Goal: Information Seeking & Learning: Learn about a topic

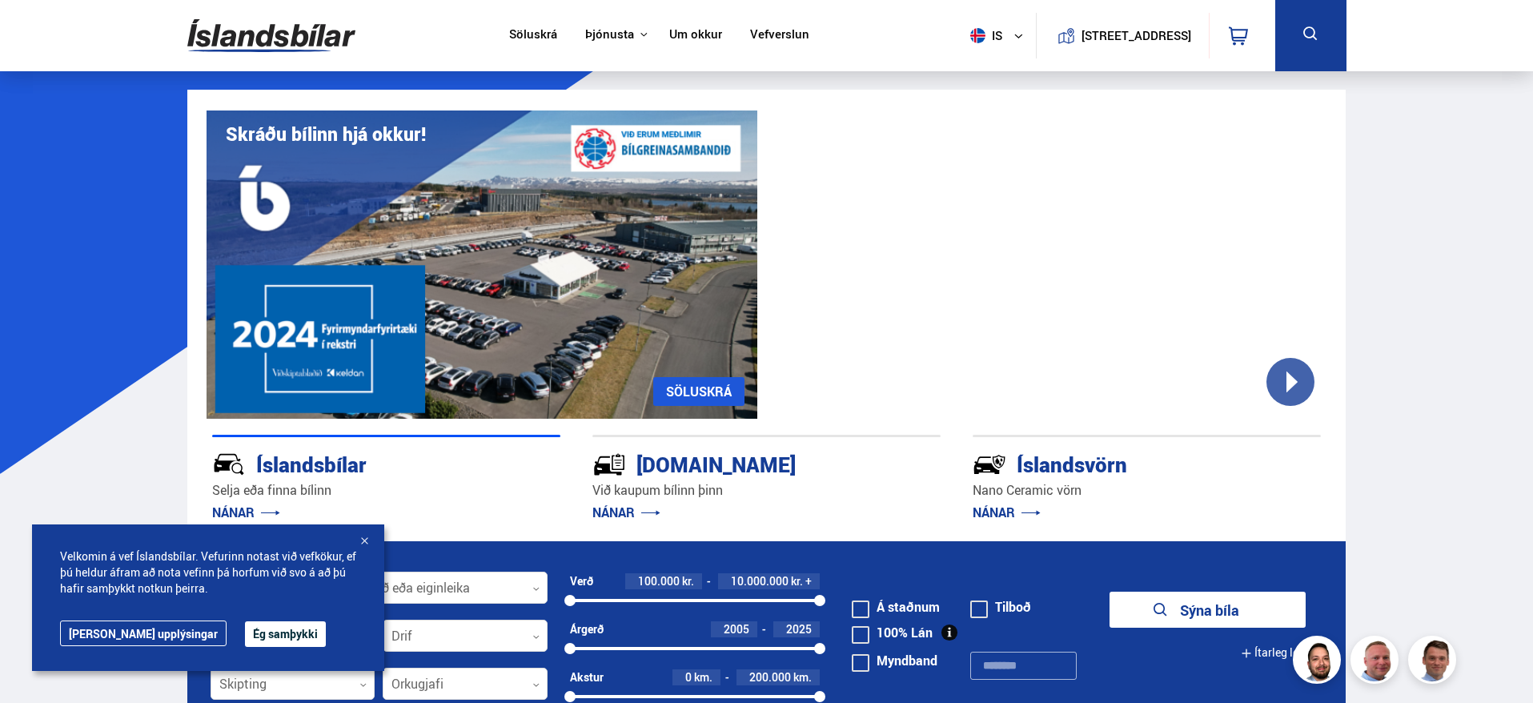
click at [245, 635] on button "Ég samþykki" at bounding box center [285, 634] width 81 height 26
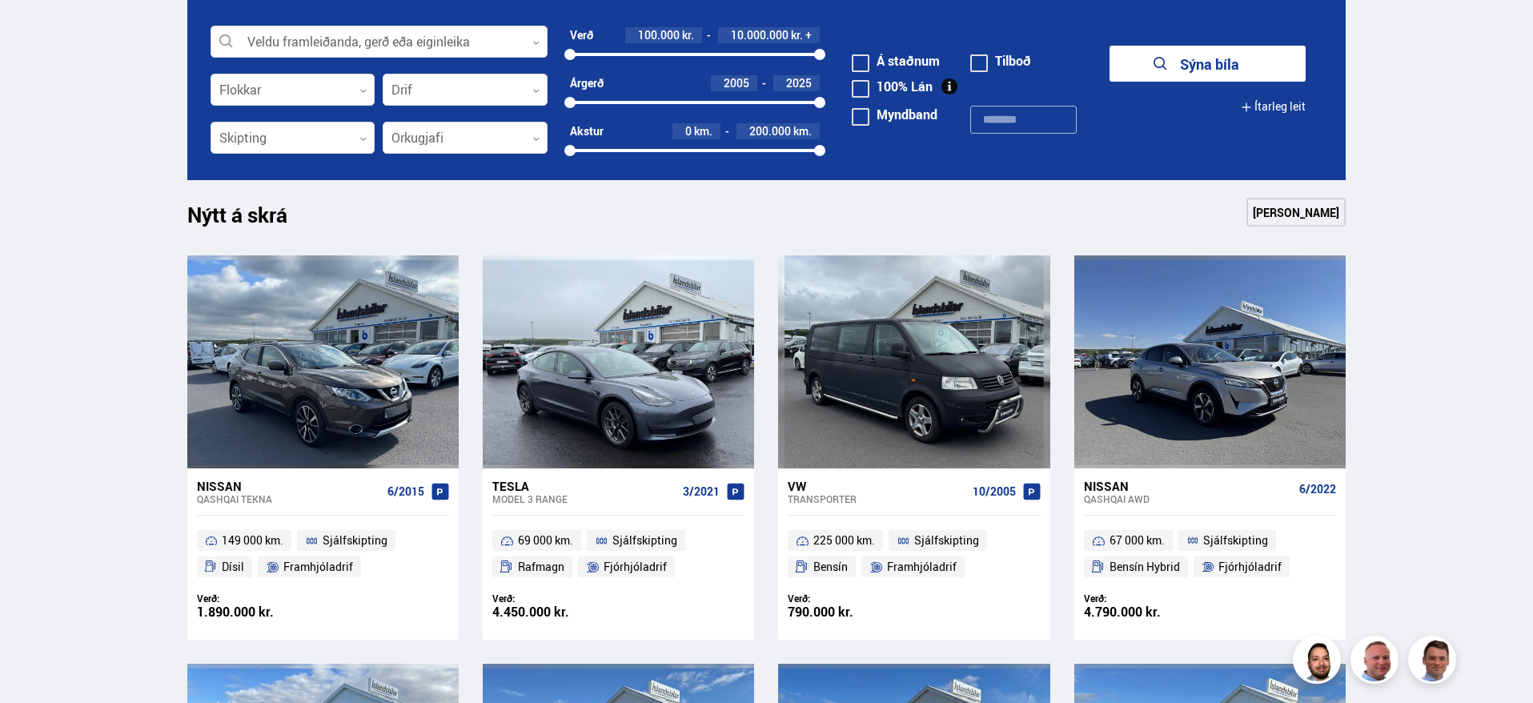
scroll to position [561, 0]
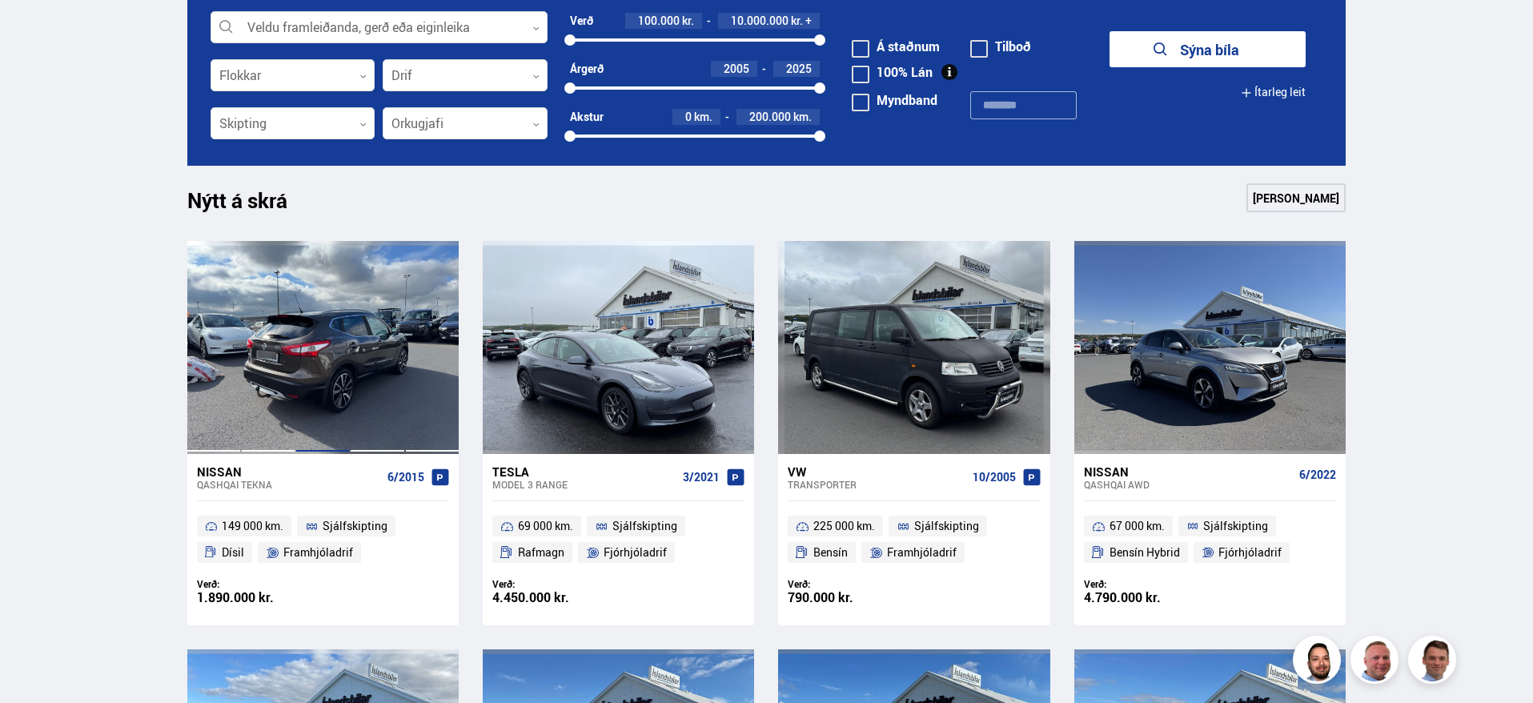
click at [341, 373] on div at bounding box center [322, 347] width 54 height 213
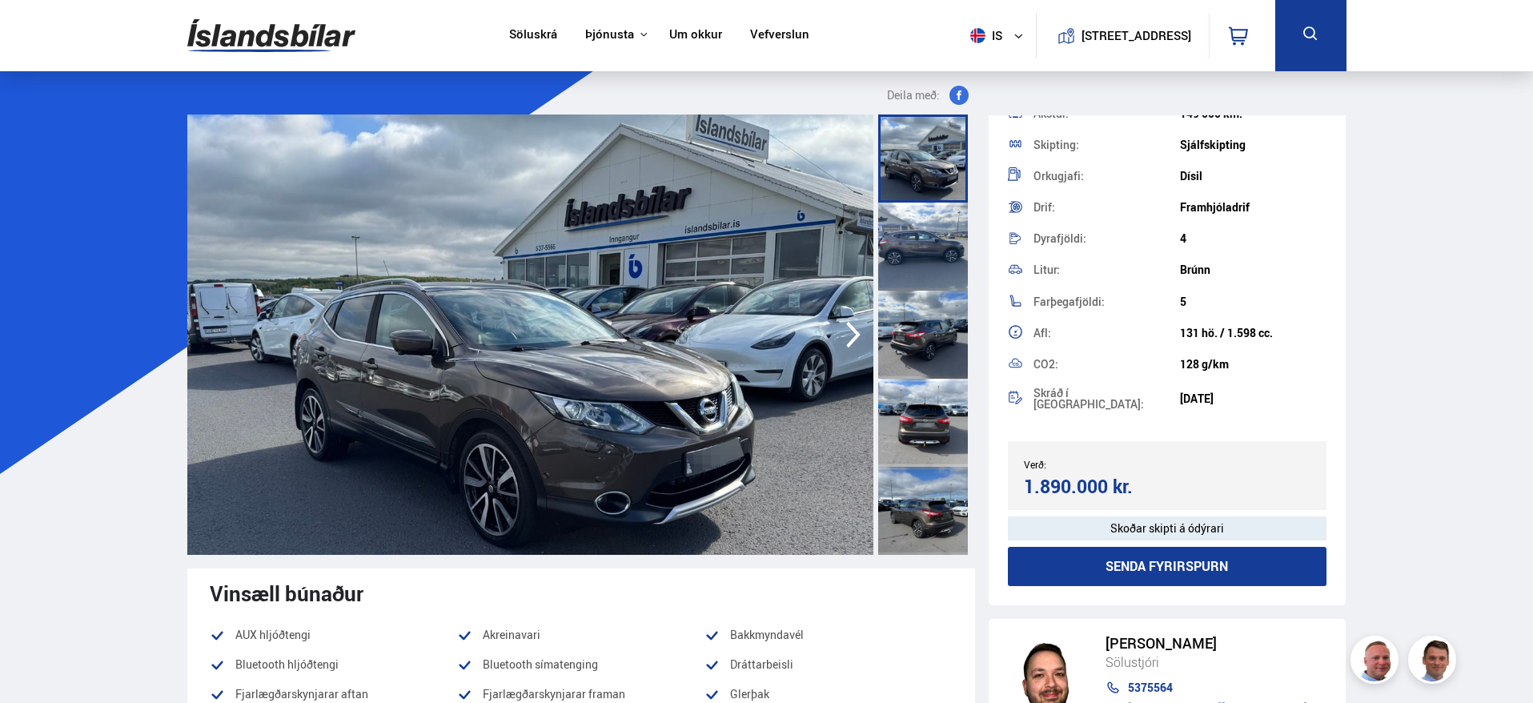
click at [678, 33] on link "Um okkur" at bounding box center [695, 35] width 53 height 17
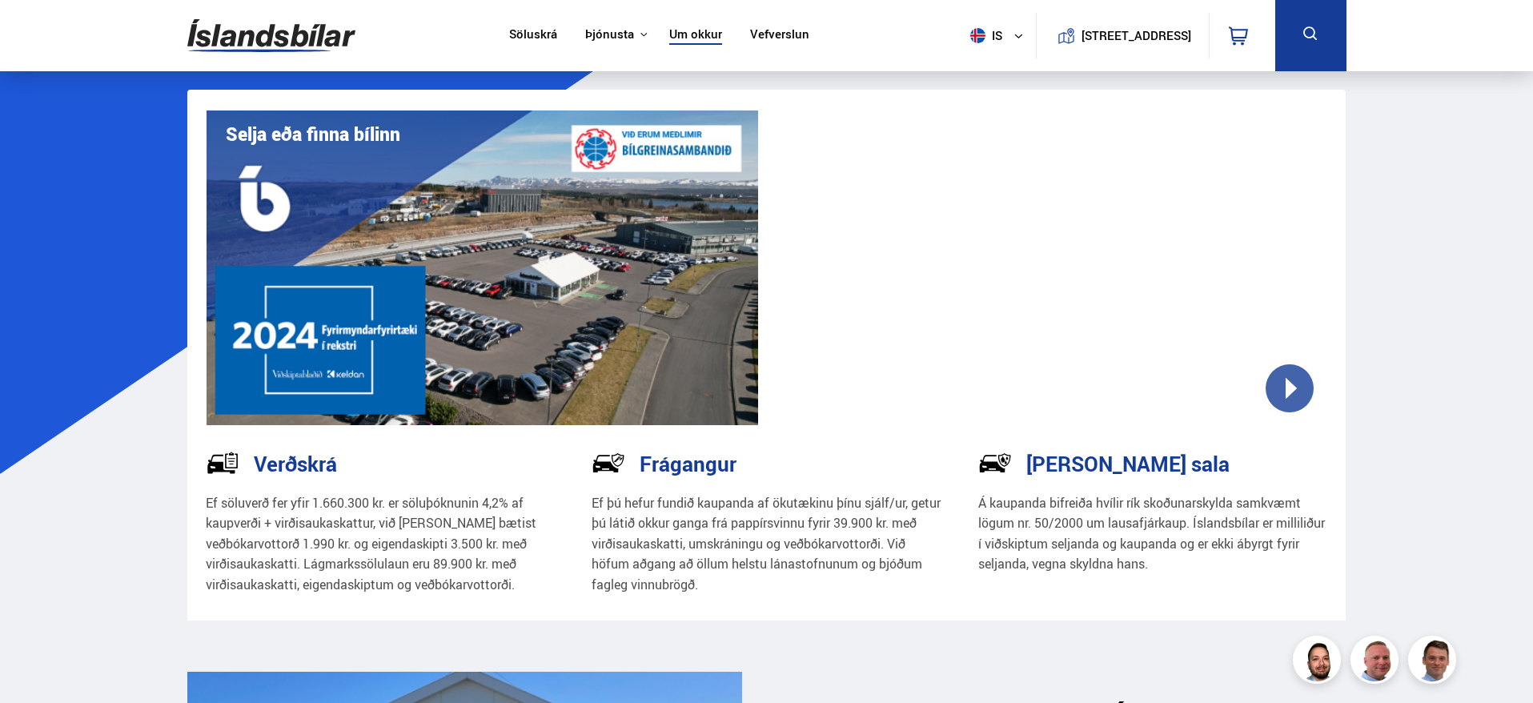
click at [1044, 469] on h3 "[PERSON_NAME] sala" at bounding box center [1128, 464] width 203 height 24
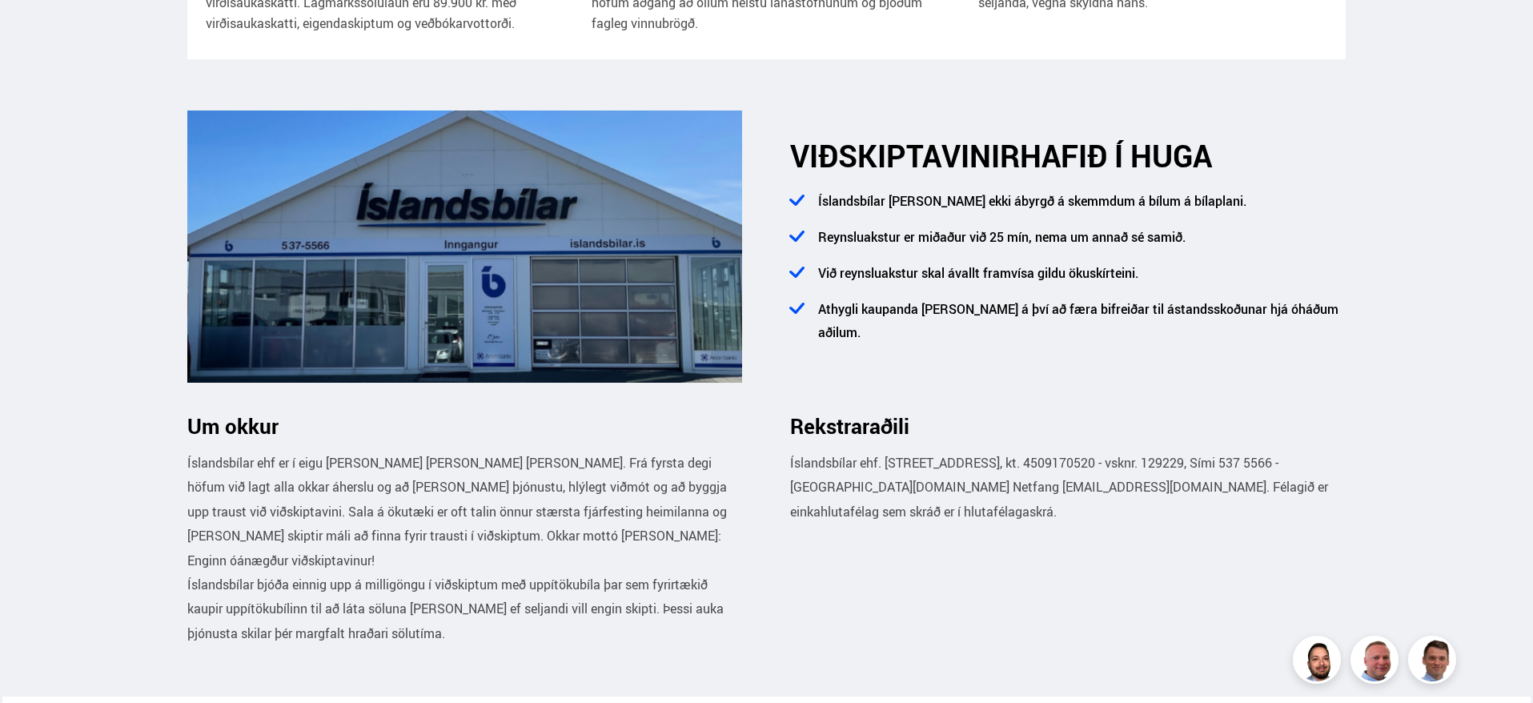
scroll to position [561, 0]
click at [824, 315] on li "Athygli kaupanda [PERSON_NAME] á því að færa bifreiðar til ástandsskoðunar hjá …" at bounding box center [1078, 328] width 536 height 59
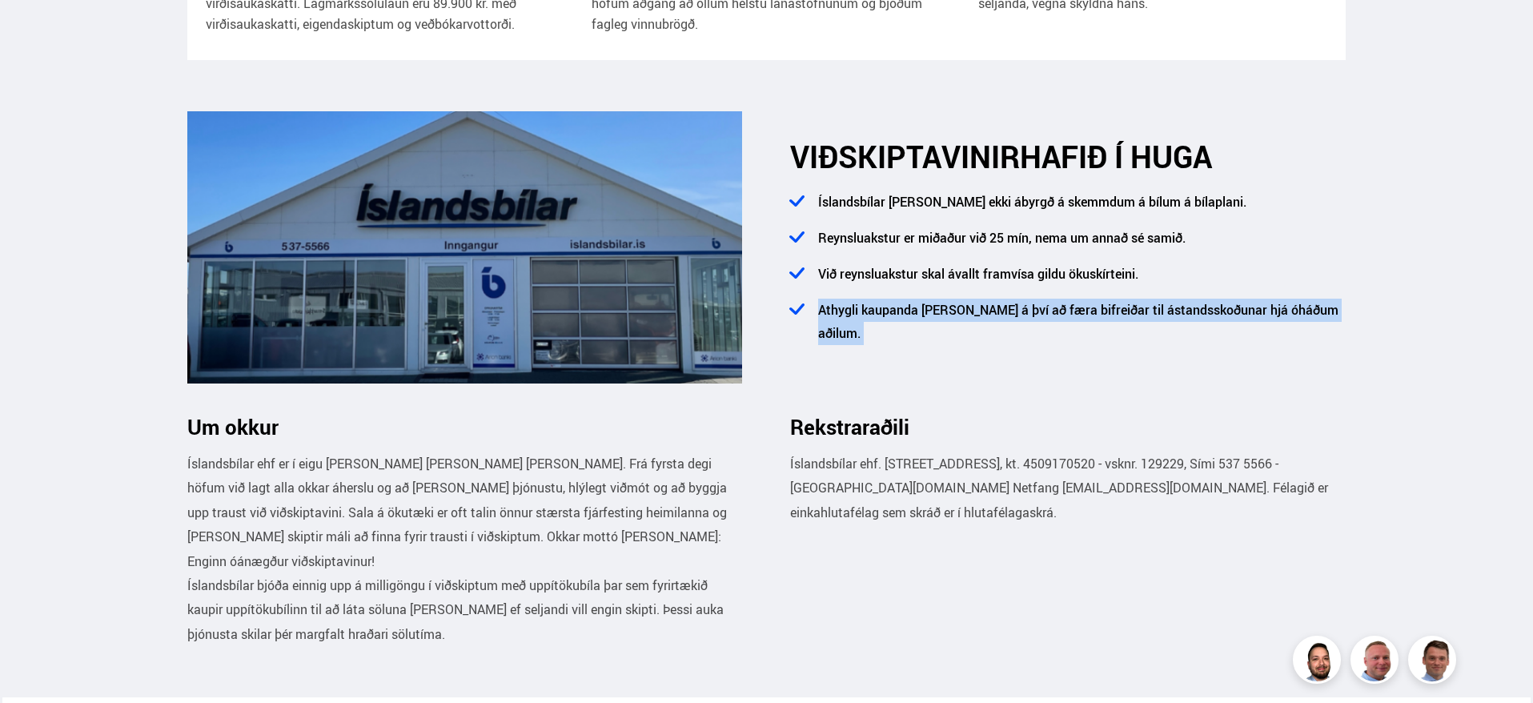
click at [824, 315] on li "Athygli kaupanda [PERSON_NAME] á því að færa bifreiðar til ástandsskoðunar hjá …" at bounding box center [1078, 328] width 536 height 59
